Goal: Task Accomplishment & Management: Manage account settings

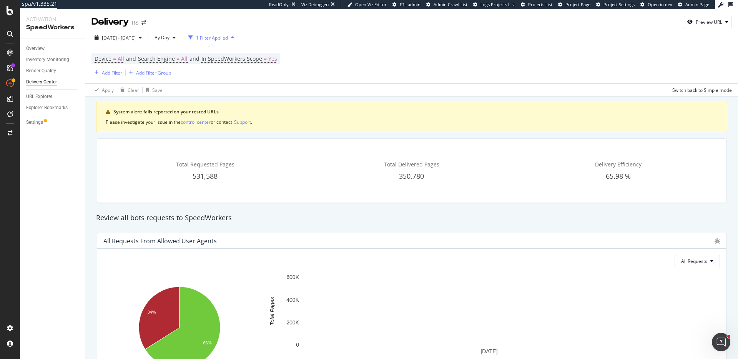
scroll to position [288, 0]
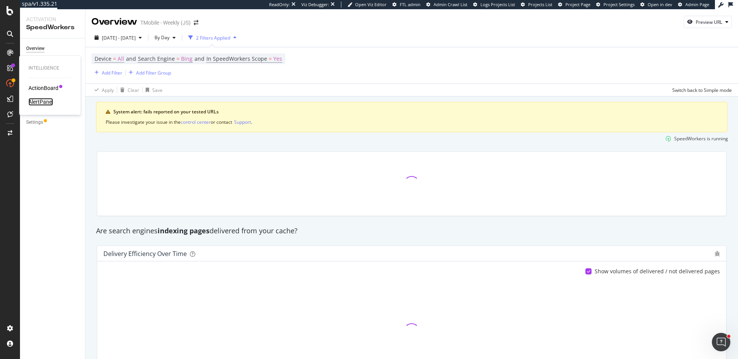
click at [45, 100] on div "AlertPanel" at bounding box center [40, 102] width 25 height 8
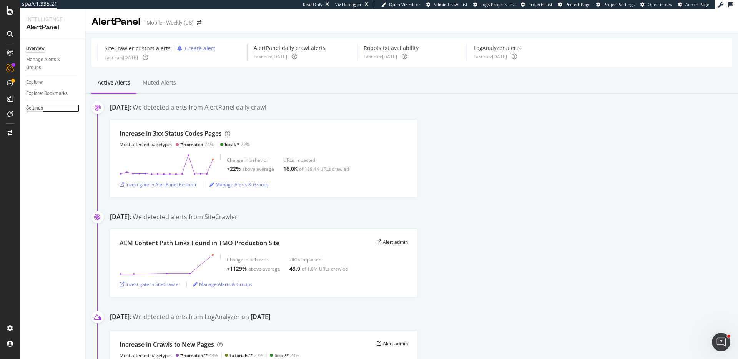
click at [39, 106] on div "Settings" at bounding box center [34, 108] width 17 height 8
